Goal: Information Seeking & Learning: Learn about a topic

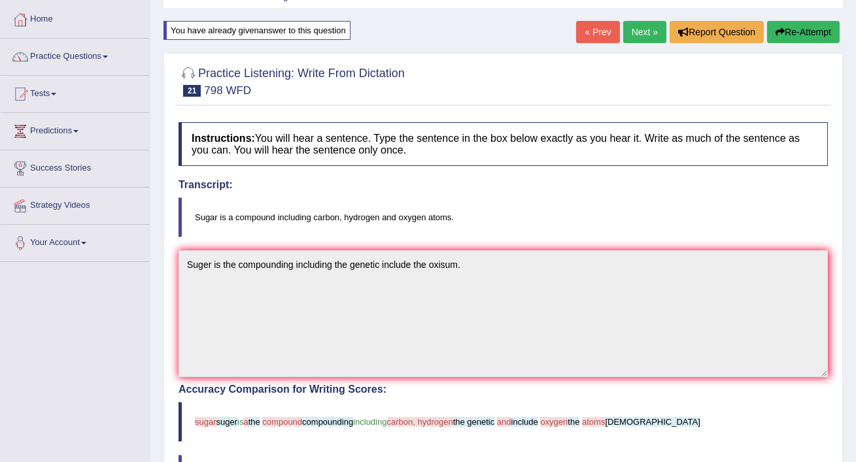
scroll to position [66, 0]
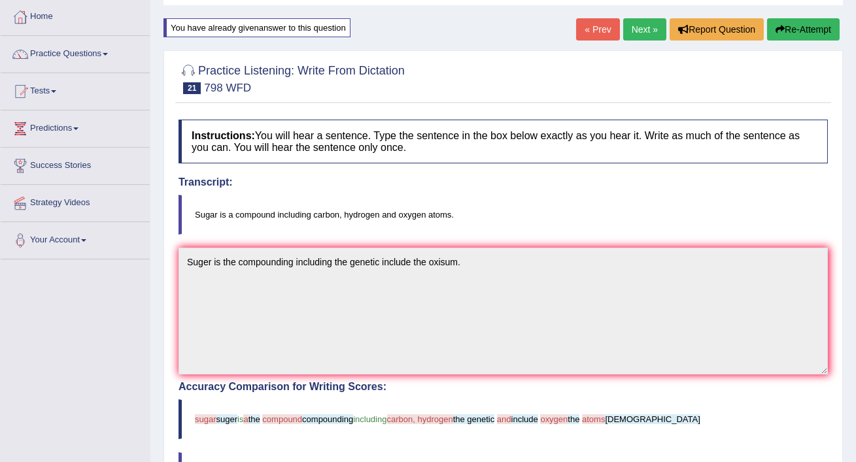
click at [640, 29] on link "Next »" at bounding box center [644, 29] width 43 height 22
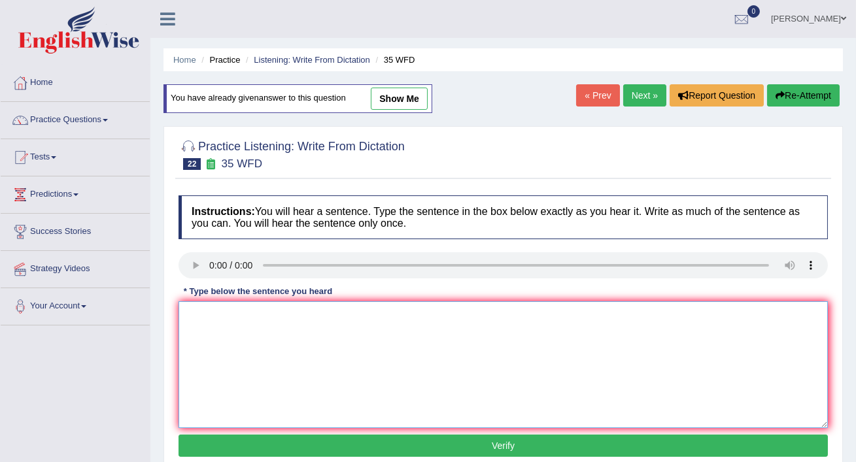
click at [199, 323] on textarea at bounding box center [502, 364] width 649 height 127
click at [364, 324] on textarea "Students must to do the field work" at bounding box center [502, 364] width 649 height 127
click at [289, 316] on textarea "Students must to do the field work" at bounding box center [502, 364] width 649 height 127
click at [269, 317] on textarea "Students who study must to do the need to field work" at bounding box center [502, 364] width 649 height 127
click at [271, 315] on textarea "Students who study biolosy must to do the need to field work" at bounding box center [502, 364] width 649 height 127
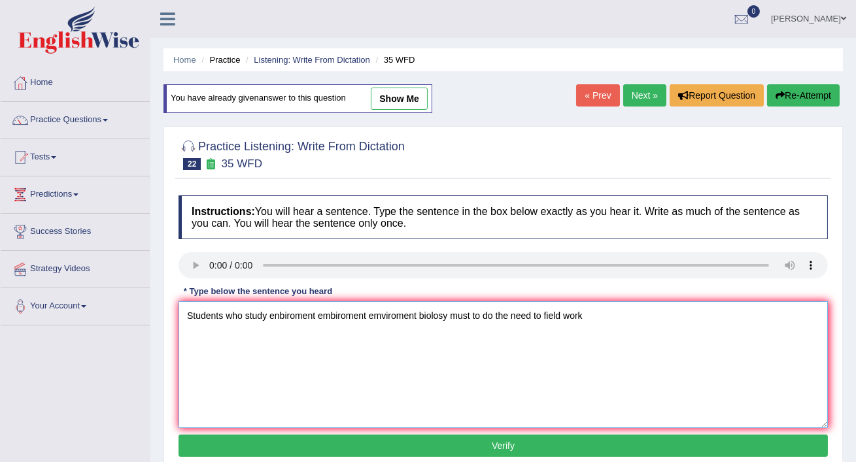
click at [593, 311] on textarea "Students who study enbiroment embiroment emviroment biolosy must to do the need…" at bounding box center [502, 364] width 649 height 127
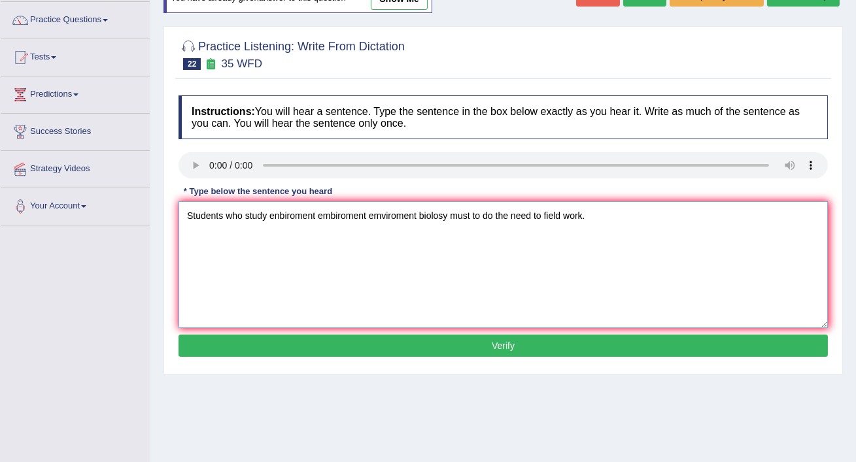
scroll to position [105, 0]
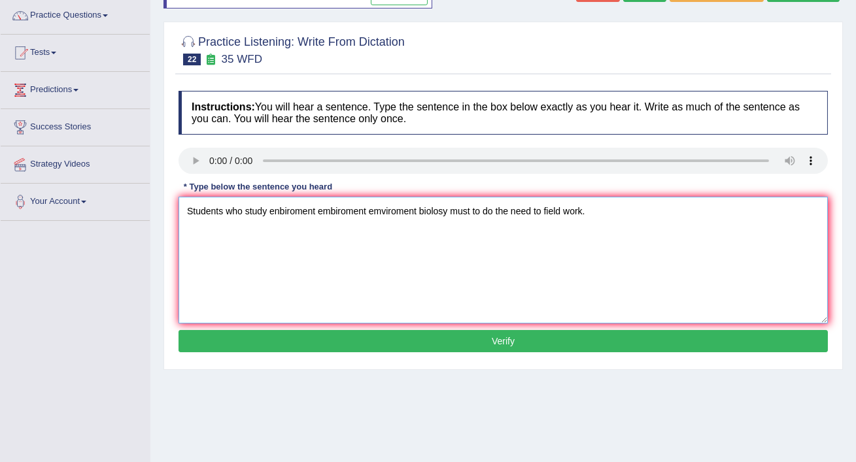
type textarea "Students who study enbiroment embiroment emviroment biolosy must to do the need…"
click at [569, 344] on button "Verify" at bounding box center [502, 341] width 649 height 22
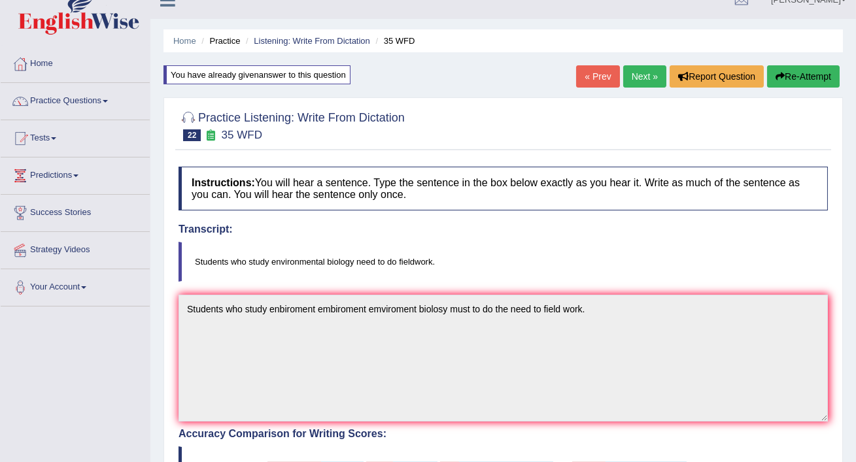
scroll to position [14, 0]
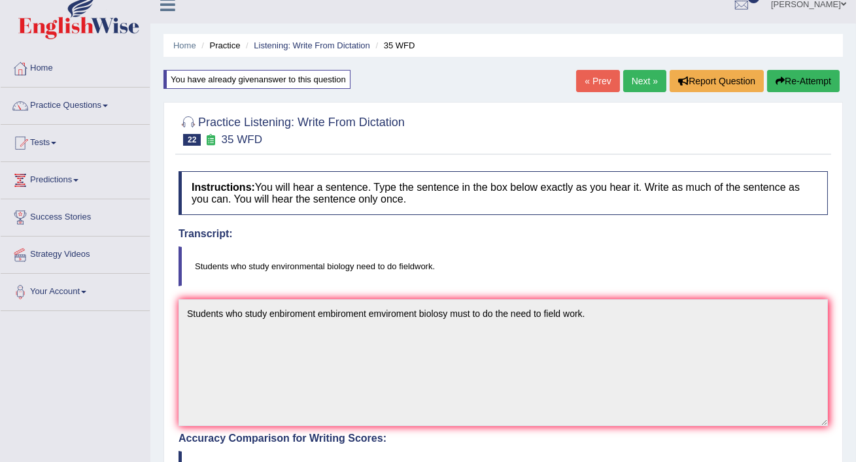
click at [646, 80] on link "Next »" at bounding box center [644, 81] width 43 height 22
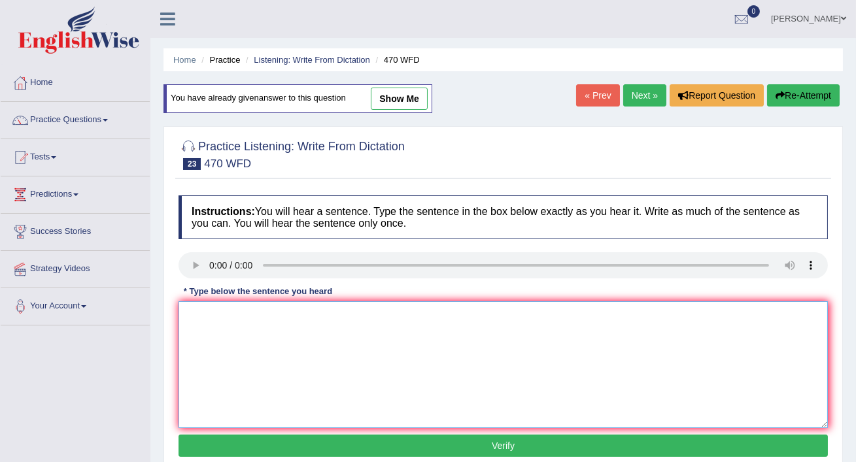
click at [200, 312] on textarea at bounding box center [502, 364] width 649 height 127
type textarea "S"
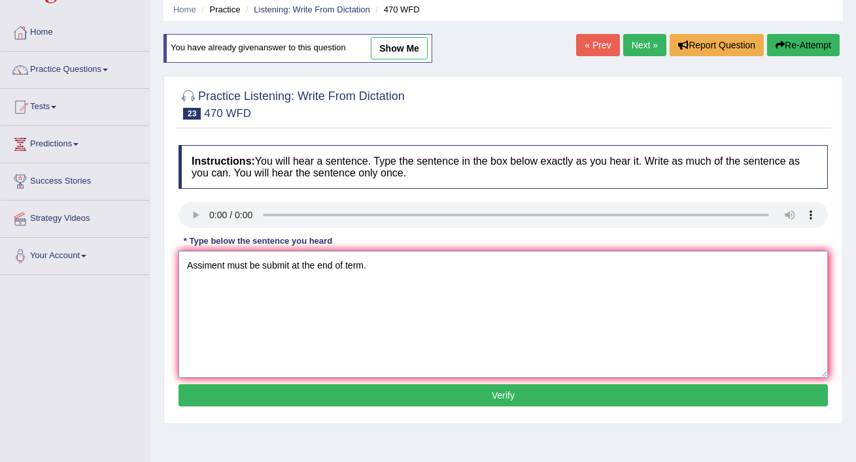
scroll to position [58, 0]
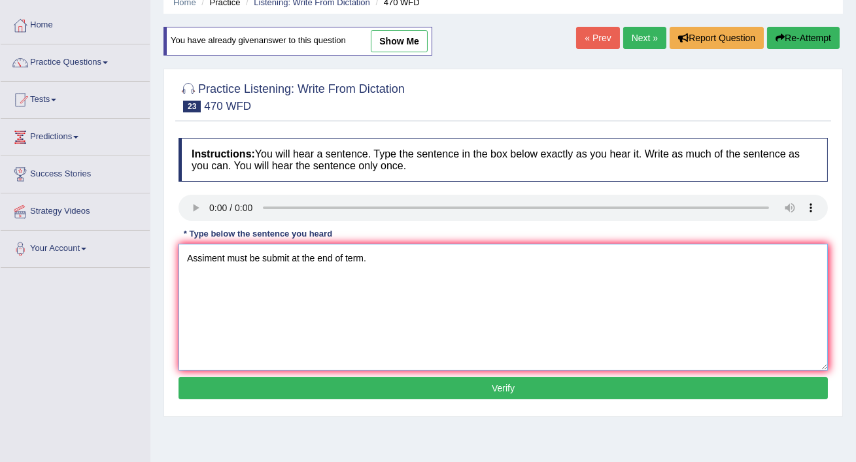
click at [355, 259] on textarea "Assiment must be submit at the end of term." at bounding box center [502, 307] width 649 height 127
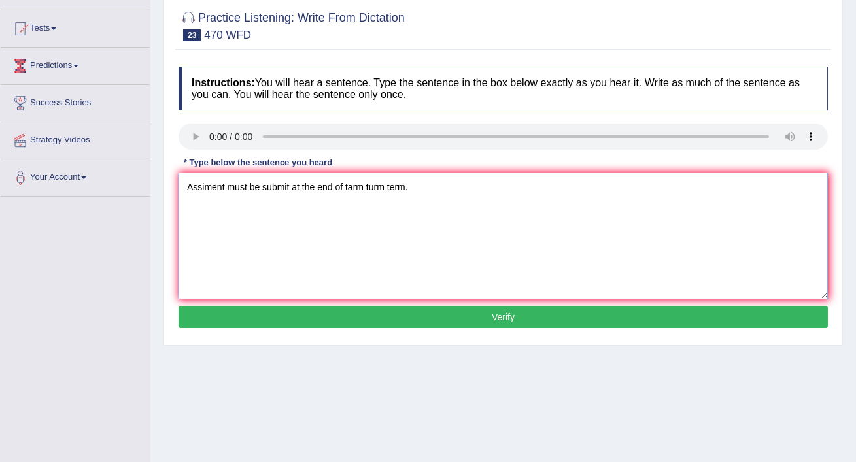
scroll to position [135, 0]
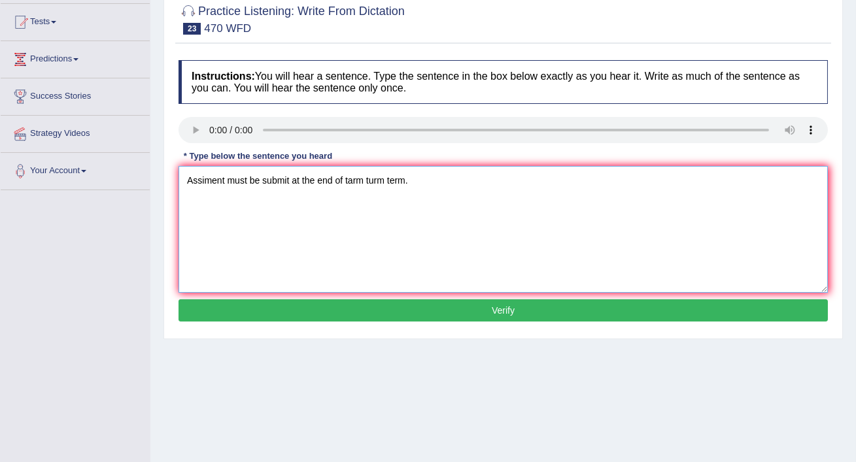
click at [210, 180] on textarea "Assiment must be submit at the end of tarm turm term." at bounding box center [502, 229] width 649 height 127
type textarea "Assimment Assiment must be submit at the end of tarm turm term."
click at [248, 311] on button "Verify" at bounding box center [502, 310] width 649 height 22
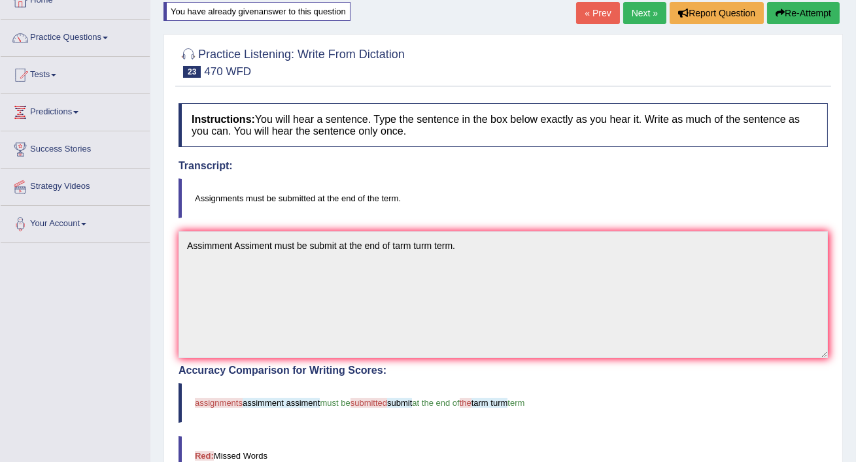
scroll to position [0, 0]
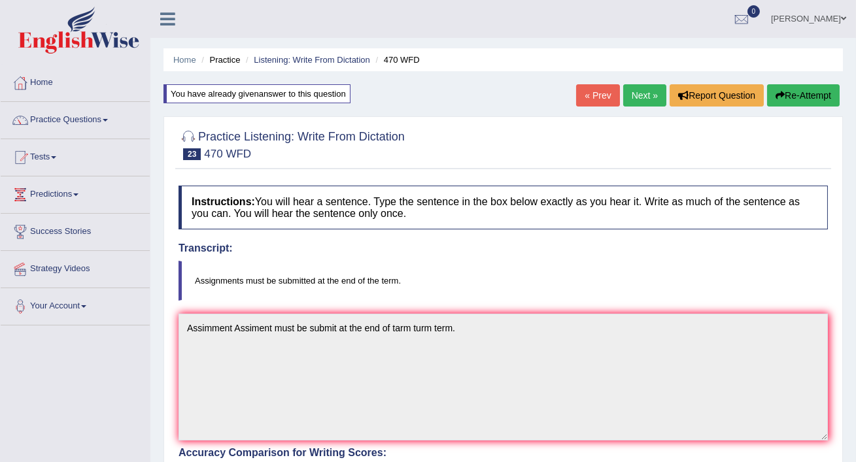
click at [640, 93] on link "Next »" at bounding box center [644, 95] width 43 height 22
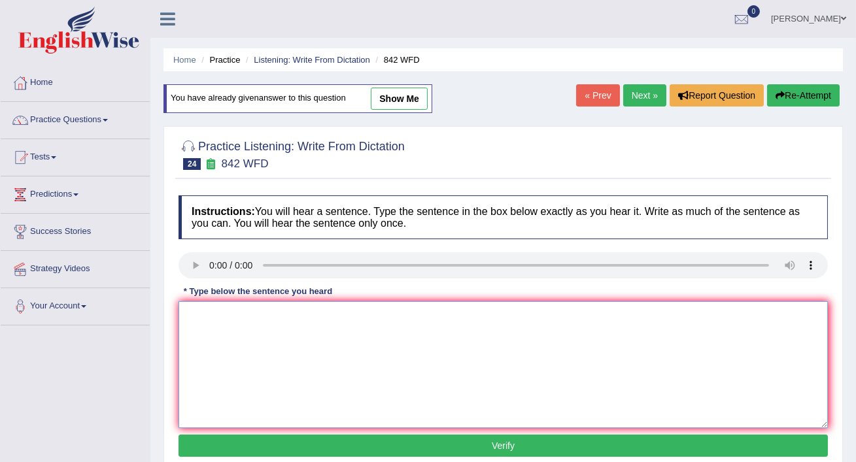
click at [214, 321] on textarea at bounding box center [502, 364] width 649 height 127
click at [212, 316] on textarea "Social for the gavament" at bounding box center [502, 364] width 649 height 127
click at [241, 316] on textarea "Social policy for the gavament" at bounding box center [502, 364] width 649 height 127
click at [408, 311] on textarea "Social policy is a social respondent for the gavament" at bounding box center [502, 364] width 649 height 127
click at [328, 314] on textarea "Social policy is a social respondent for the gavament." at bounding box center [502, 364] width 649 height 127
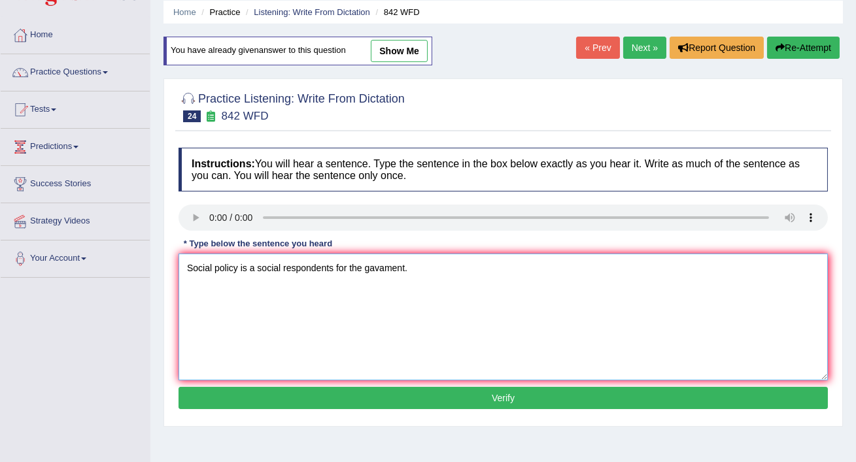
scroll to position [52, 0]
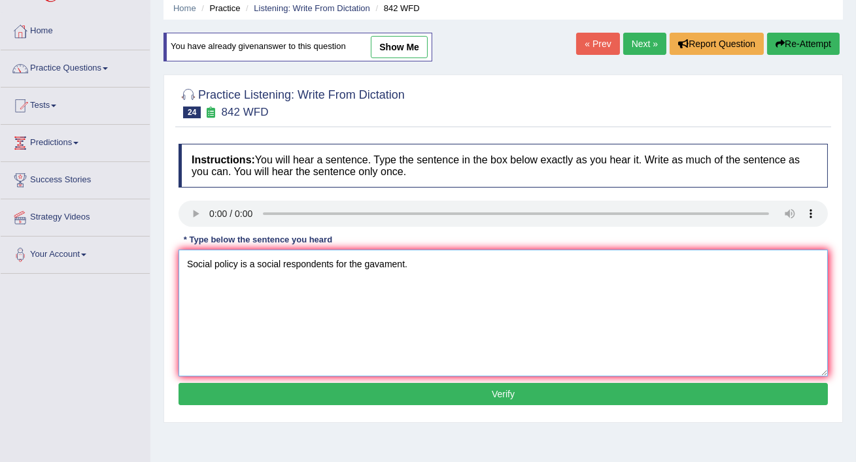
click at [416, 259] on textarea "Social policy is a social respondents for the gavament." at bounding box center [502, 313] width 649 height 127
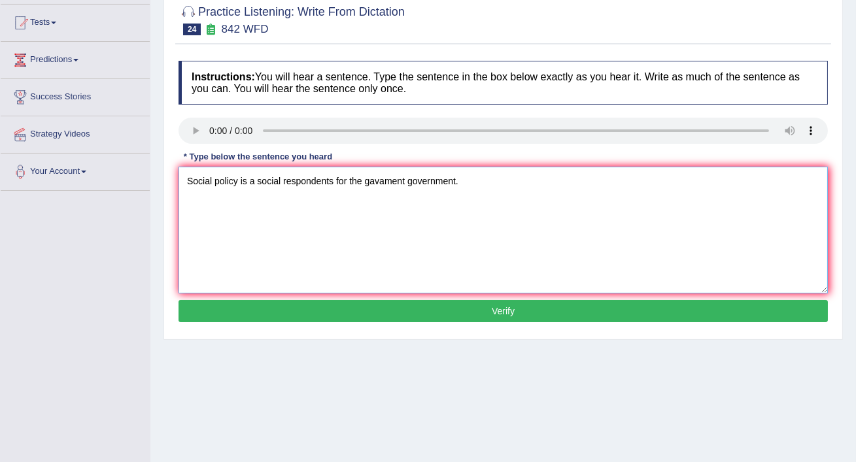
scroll to position [153, 0]
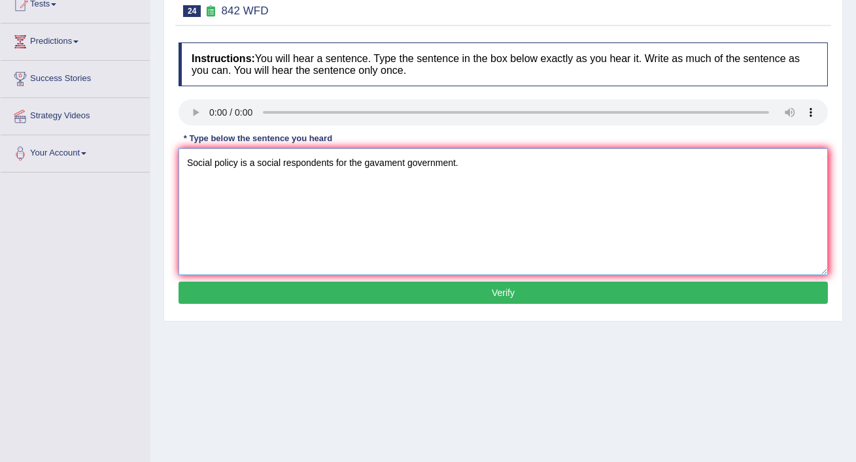
type textarea "Social policy is a social respondents for the gavament government."
click at [533, 297] on button "Verify" at bounding box center [502, 293] width 649 height 22
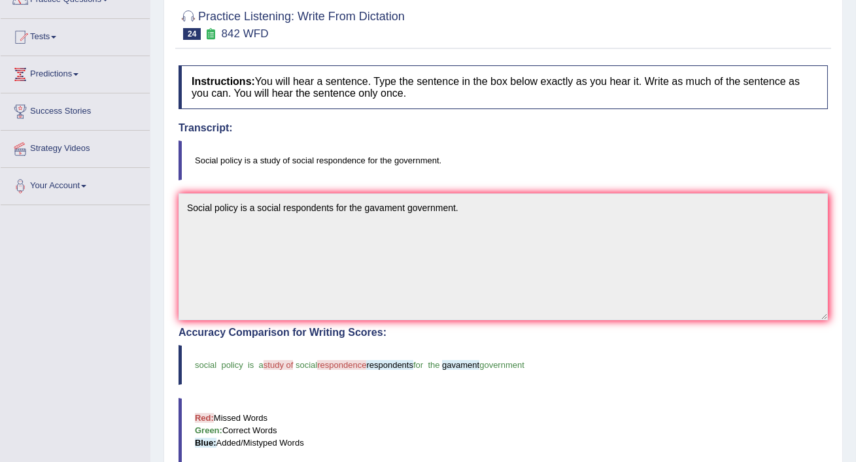
scroll to position [0, 0]
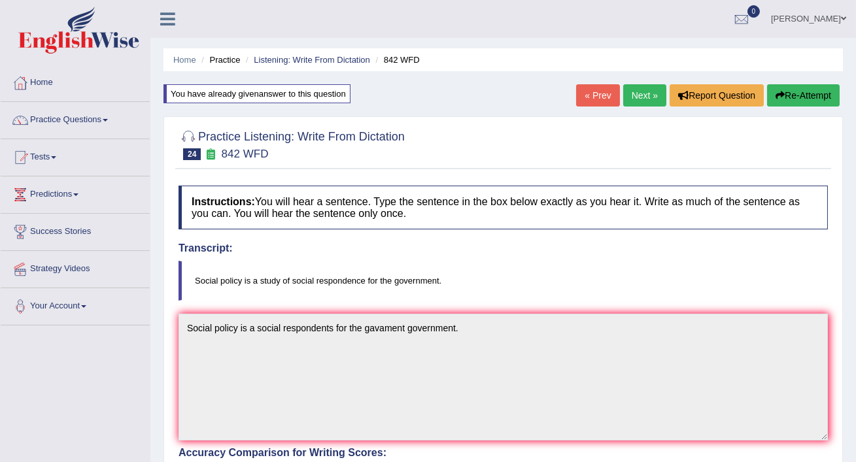
click at [642, 97] on link "Next »" at bounding box center [644, 95] width 43 height 22
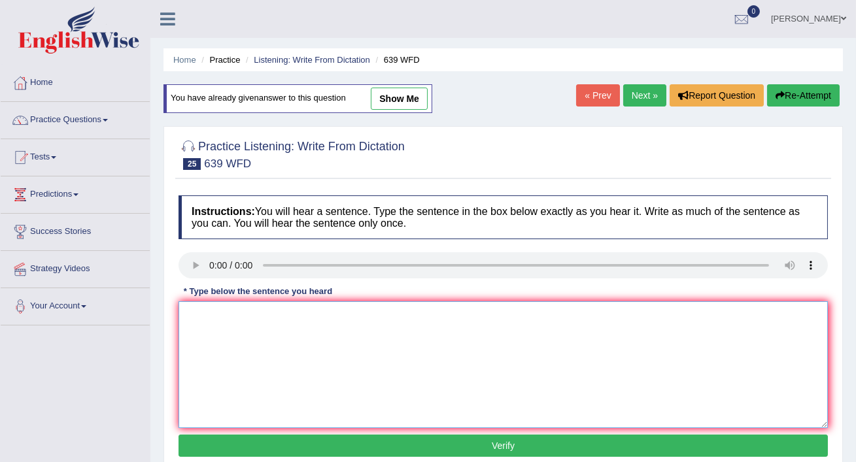
click at [215, 335] on textarea at bounding box center [502, 364] width 649 height 127
click at [326, 315] on textarea "Student must be attending before the lecture" at bounding box center [502, 364] width 649 height 127
click at [262, 318] on textarea "Student should be must be attending before attending the lecture" at bounding box center [502, 364] width 649 height 127
click at [252, 314] on textarea "Student should must be attending before attending the lecture" at bounding box center [502, 364] width 649 height 127
click at [433, 318] on textarea "Student should take attending before attending the lecture" at bounding box center [502, 364] width 649 height 127
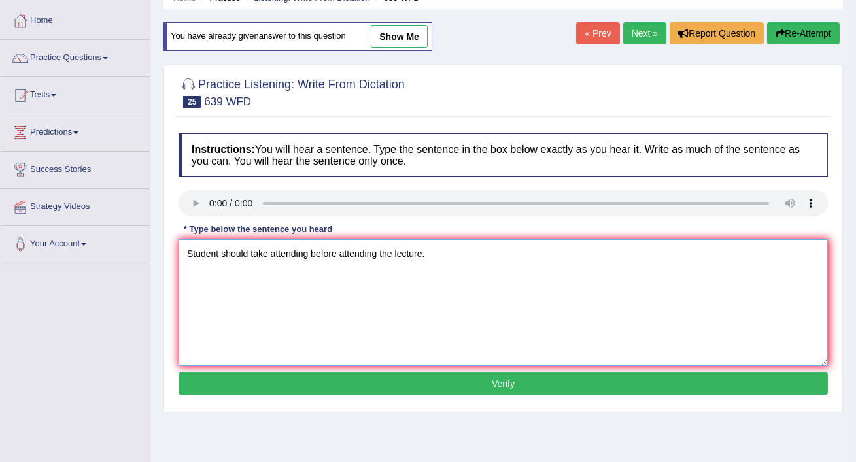
scroll to position [92, 0]
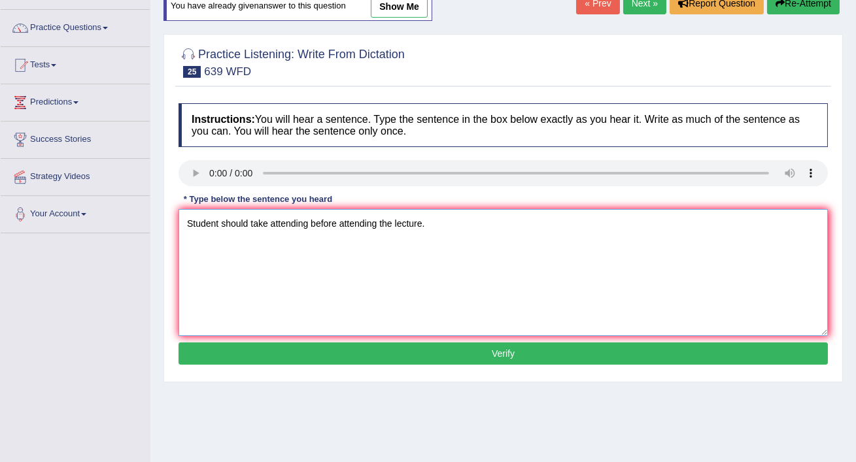
type textarea "Student should take attending before attending the lecture."
click at [446, 351] on button "Verify" at bounding box center [502, 353] width 649 height 22
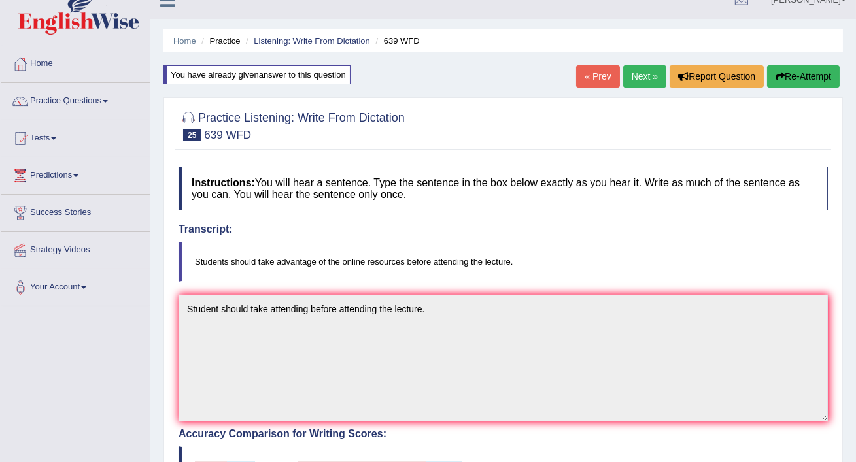
scroll to position [0, 0]
